Goal: Transaction & Acquisition: Subscribe to service/newsletter

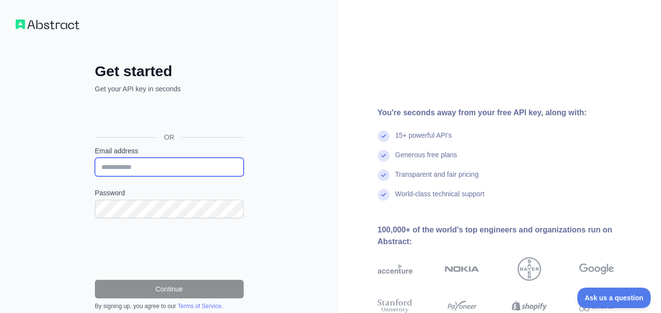
click at [163, 172] on input "Email address" at bounding box center [169, 167] width 149 height 19
paste input "**********"
type input "**********"
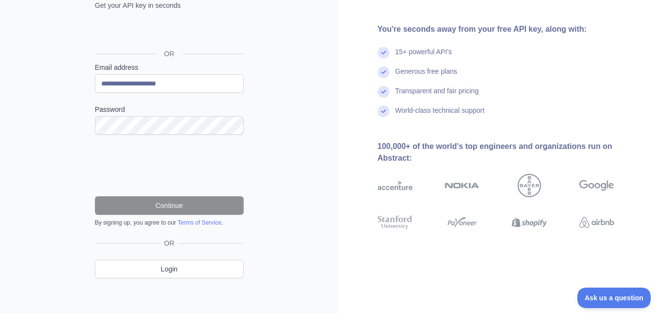
scroll to position [88, 0]
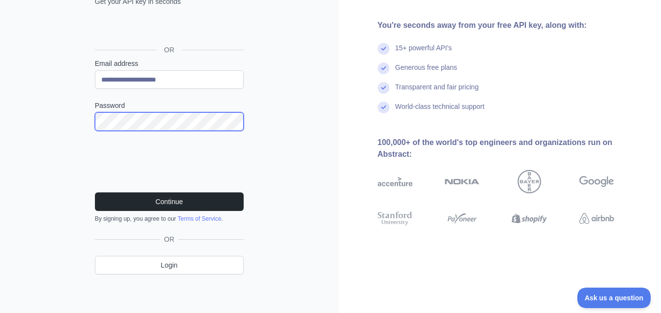
click at [95, 193] on button "Continue" at bounding box center [169, 202] width 149 height 19
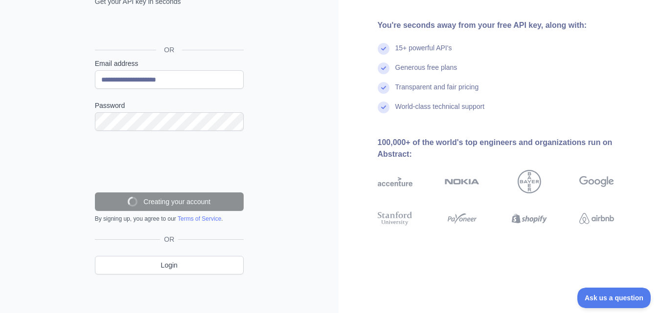
scroll to position [56, 0]
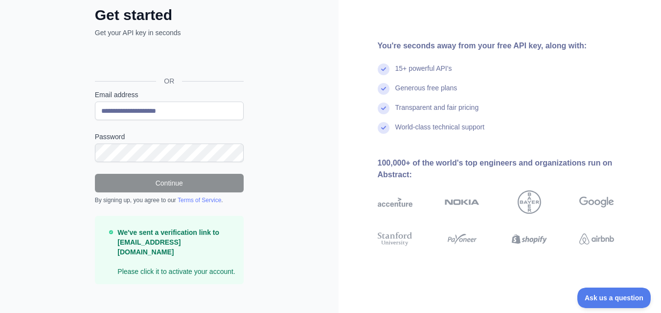
click at [137, 235] on strong "We've sent a verification link to [EMAIL_ADDRESS][DOMAIN_NAME]" at bounding box center [168, 242] width 102 height 27
click at [135, 237] on strong "We've sent a verification link to [EMAIL_ADDRESS][DOMAIN_NAME]" at bounding box center [168, 242] width 102 height 27
click at [194, 242] on strong "We've sent a verification link to [EMAIL_ADDRESS][DOMAIN_NAME]" at bounding box center [168, 242] width 102 height 27
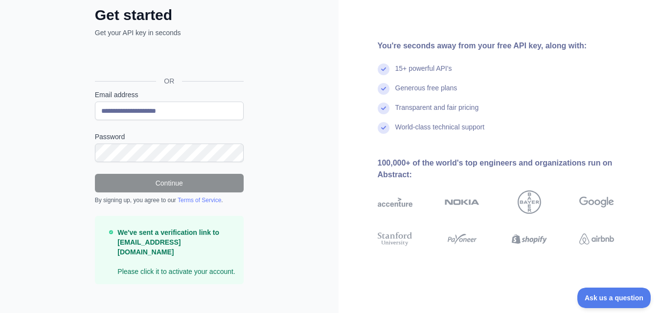
click at [109, 235] on icon at bounding box center [111, 233] width 5 height 10
click at [163, 258] on p "We've sent a verification link to noel47375@mailbali.com Please click it to act…" at bounding box center [176, 252] width 118 height 49
click at [208, 262] on p "We've sent a verification link to noel47375@mailbali.com Please click it to act…" at bounding box center [176, 252] width 118 height 49
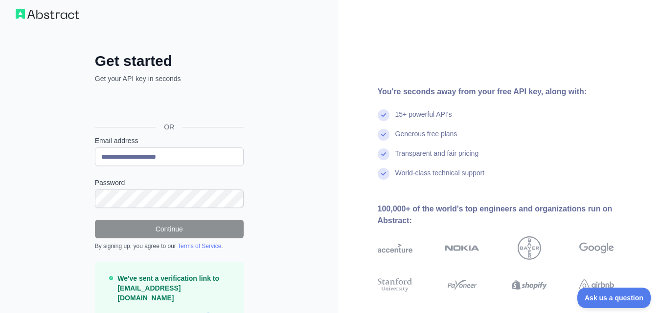
scroll to position [0, 0]
